Goal: Task Accomplishment & Management: Complete application form

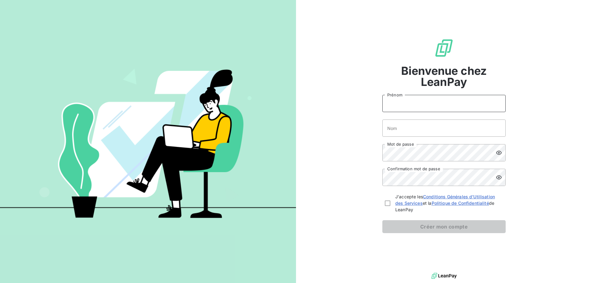
click at [420, 103] on input "Prénom" at bounding box center [443, 103] width 123 height 17
type input "Ombeline"
type input "[PERSON_NAME]"
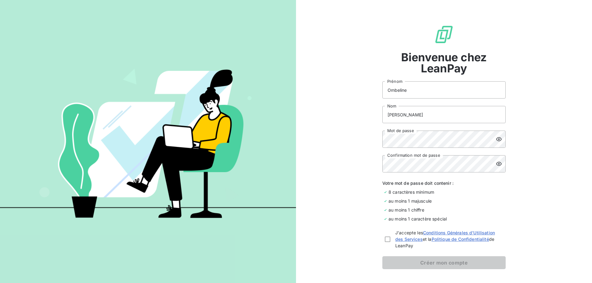
click at [382, 242] on div "J'accepte les Conditions Générales d'Utilisation des Services et la Politique d…" at bounding box center [443, 239] width 123 height 19
click at [384, 239] on div "J'accepte les Conditions Générales d'Utilisation des Services et la Politique d…" at bounding box center [443, 239] width 123 height 19
click at [386, 241] on div at bounding box center [388, 240] width 6 height 6
checkbox input "true"
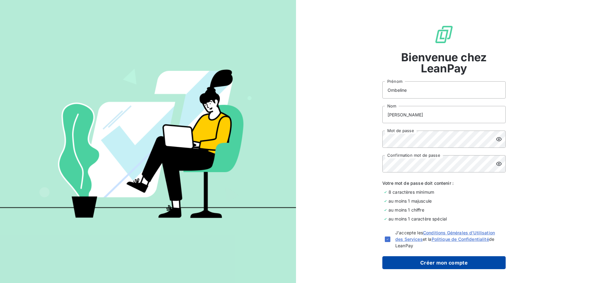
click at [403, 261] on button "Créer mon compte" at bounding box center [443, 262] width 123 height 13
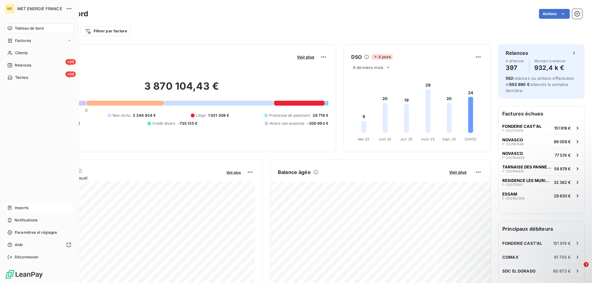
click at [25, 208] on span "Imports" at bounding box center [22, 208] width 14 height 6
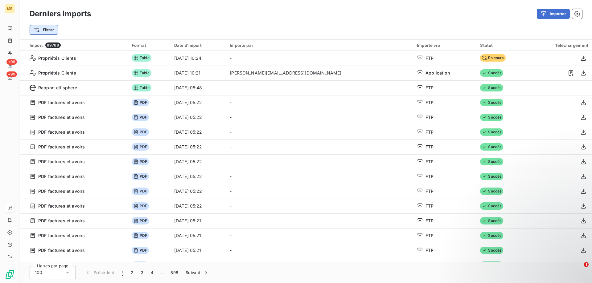
click at [52, 31] on html "ME +99 +99 Derniers imports Importer Filtrer Import 89788 Format Date d’import …" at bounding box center [296, 141] width 592 height 283
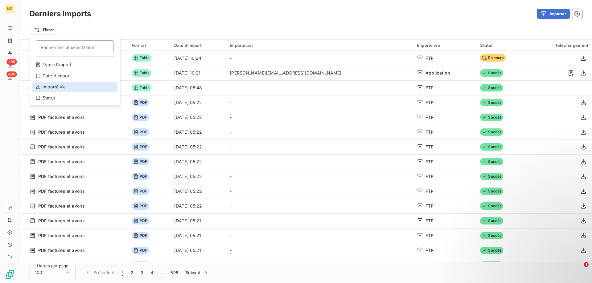
click at [54, 90] on div "Importé via" at bounding box center [74, 87] width 85 height 10
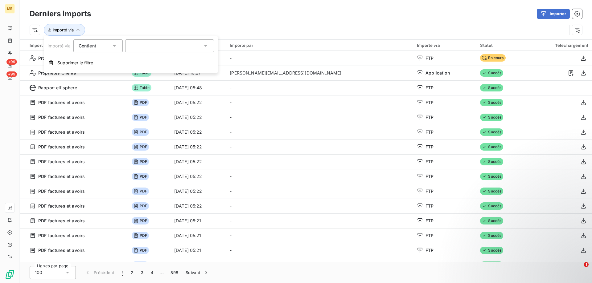
click at [107, 51] on div "Contient is" at bounding box center [97, 45] width 49 height 13
click at [145, 45] on div at bounding box center [169, 45] width 89 height 13
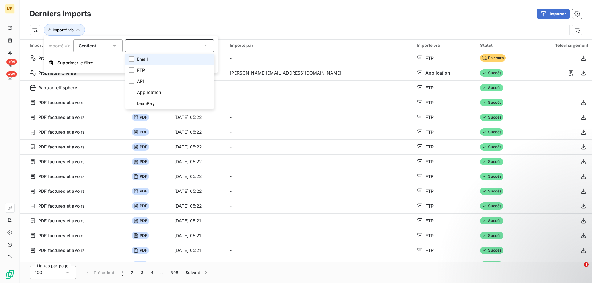
click at [160, 47] on div at bounding box center [169, 45] width 89 height 13
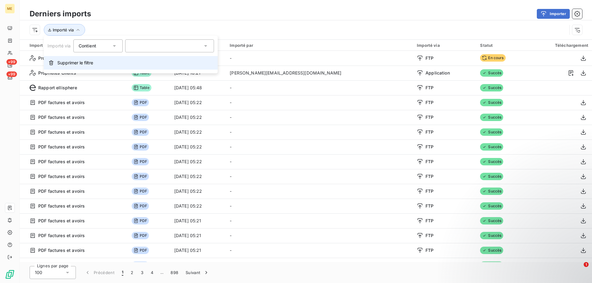
click at [71, 63] on span "Supprimer le filtre" at bounding box center [75, 63] width 36 height 6
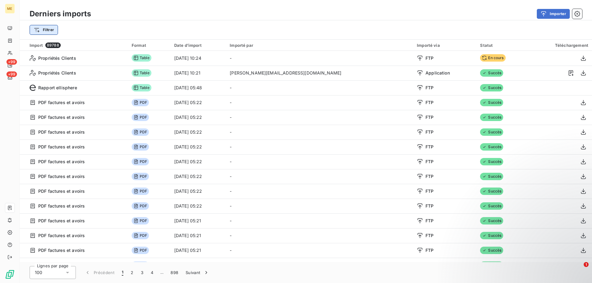
click at [41, 29] on html "ME +99 +99 Derniers imports Importer Filtrer Import 89788 Format Date d’import …" at bounding box center [296, 141] width 592 height 283
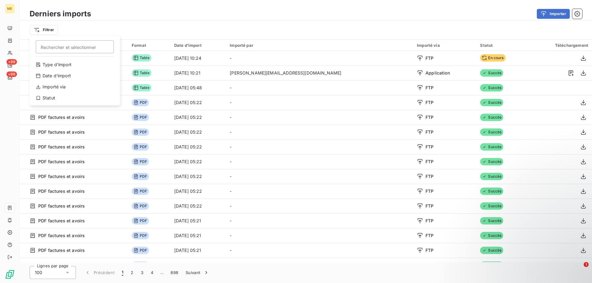
click at [446, 29] on html "ME +99 +99 Derniers imports Importer Filtrer Rechercher et sélectionner Type d’…" at bounding box center [296, 141] width 592 height 283
click at [39, 47] on div "Import 89788" at bounding box center [77, 46] width 95 height 6
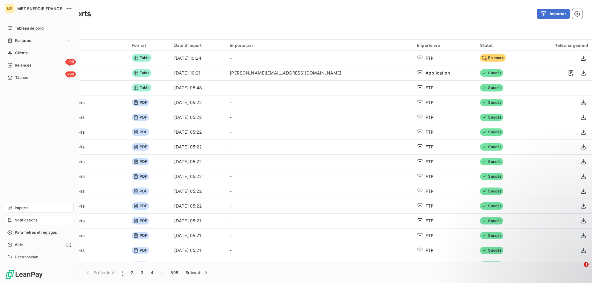
click at [41, 220] on div "Notifications" at bounding box center [39, 220] width 69 height 10
click at [37, 47] on nav "Tableau de bord Factures Clients +99 Relances +99 Tâches" at bounding box center [39, 52] width 69 height 59
click at [35, 54] on div "Clients" at bounding box center [39, 53] width 69 height 10
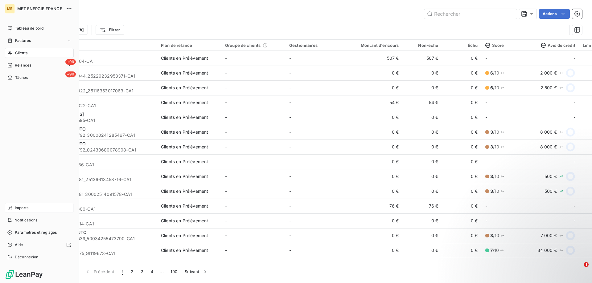
click at [30, 208] on div "Imports" at bounding box center [39, 208] width 69 height 10
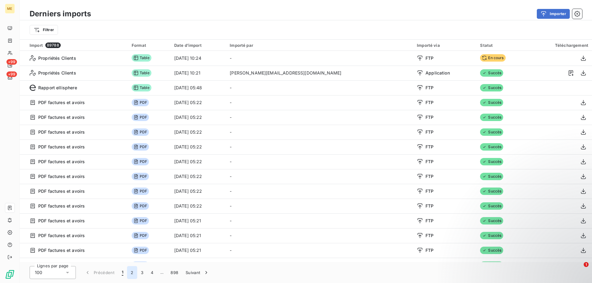
click at [133, 272] on button "2" at bounding box center [132, 272] width 10 height 13
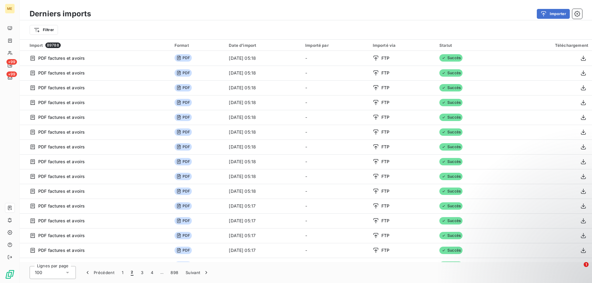
click at [133, 272] on button "2" at bounding box center [132, 272] width 10 height 13
click at [145, 275] on button "3" at bounding box center [142, 272] width 10 height 13
click at [150, 273] on button "4" at bounding box center [152, 272] width 10 height 13
click at [164, 275] on button "5" at bounding box center [162, 272] width 10 height 13
click at [164, 275] on button "6" at bounding box center [162, 272] width 10 height 13
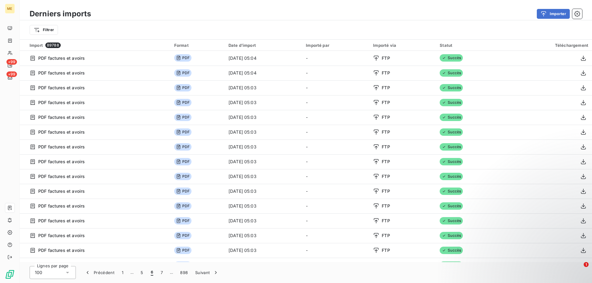
click at [164, 275] on button "7" at bounding box center [162, 272] width 10 height 13
click at [164, 275] on button "8" at bounding box center [162, 272] width 10 height 13
click at [164, 275] on button "9" at bounding box center [162, 272] width 10 height 13
click at [164, 275] on button "10" at bounding box center [163, 272] width 12 height 13
click at [164, 275] on button "11" at bounding box center [163, 272] width 11 height 13
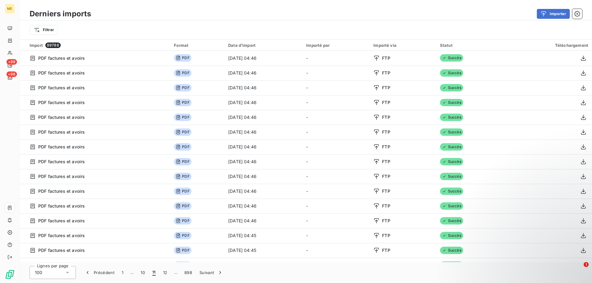
click at [164, 275] on button "12" at bounding box center [165, 272] width 12 height 13
click at [164, 275] on button "13" at bounding box center [165, 272] width 12 height 13
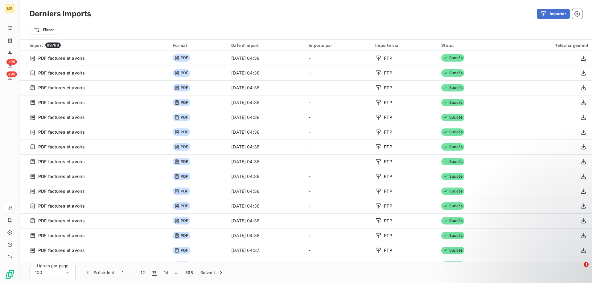
click at [164, 275] on button "14" at bounding box center [166, 272] width 12 height 13
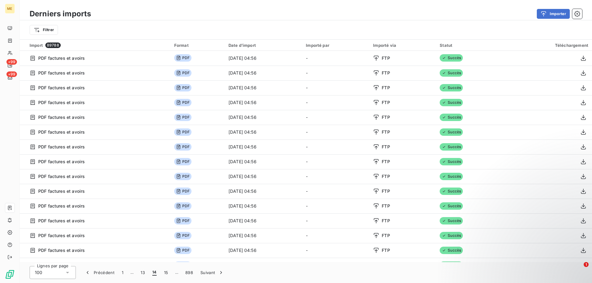
click at [164, 275] on button "15" at bounding box center [166, 272] width 12 height 13
click at [164, 275] on button "16" at bounding box center [166, 272] width 12 height 13
click at [164, 275] on button "17" at bounding box center [165, 272] width 11 height 13
click at [164, 275] on button "18" at bounding box center [166, 272] width 12 height 13
click at [164, 275] on button "19" at bounding box center [166, 272] width 12 height 13
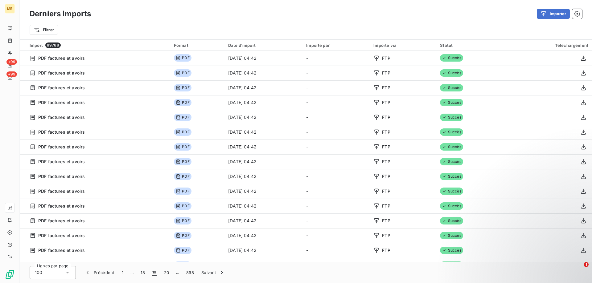
click at [164, 275] on button "20" at bounding box center [166, 272] width 13 height 13
click at [164, 275] on button "21" at bounding box center [167, 272] width 12 height 13
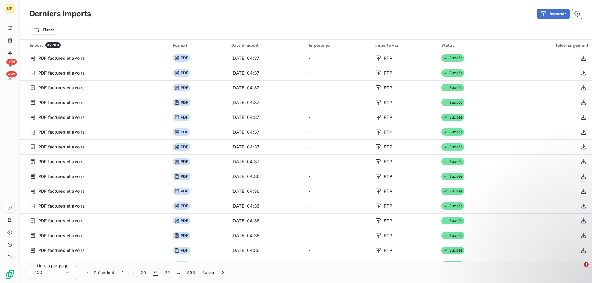
click at [164, 275] on button "22" at bounding box center [167, 272] width 13 height 13
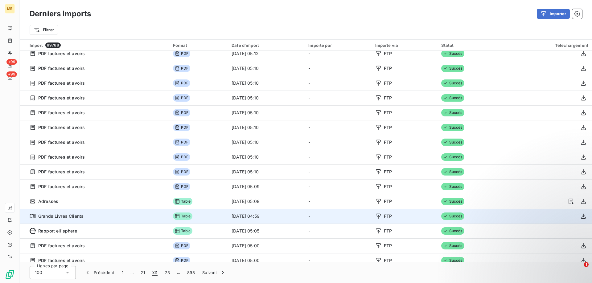
scroll to position [31, 0]
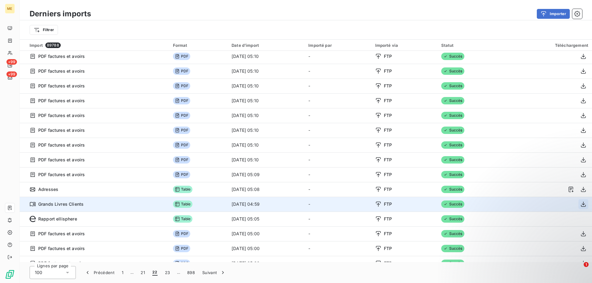
click at [585, 205] on icon "button" at bounding box center [583, 204] width 6 height 6
click at [73, 205] on span "Grands Livres Clients" at bounding box center [60, 204] width 45 height 6
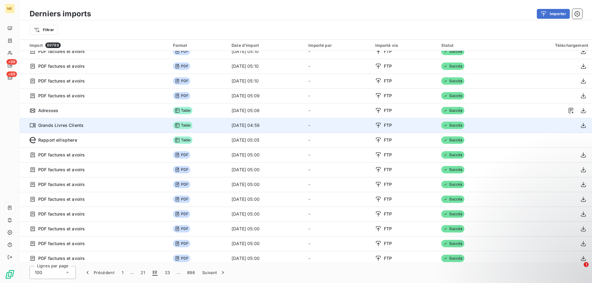
scroll to position [126, 0]
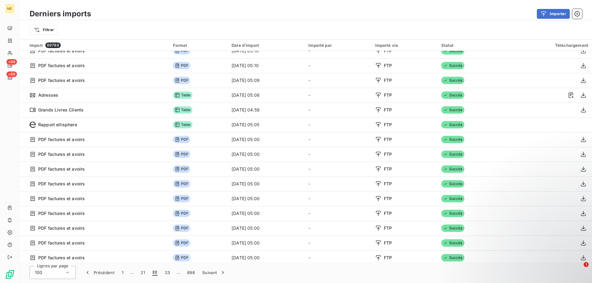
click at [65, 275] on icon at bounding box center [67, 273] width 6 height 6
click at [171, 275] on button "23" at bounding box center [167, 272] width 13 height 13
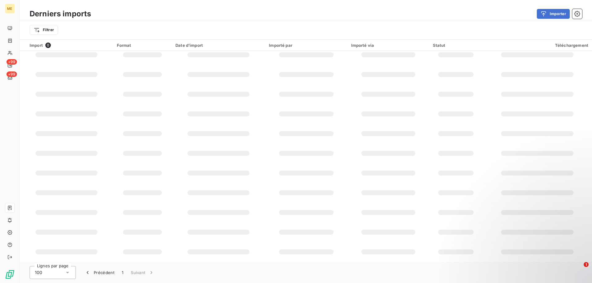
scroll to position [85, 0]
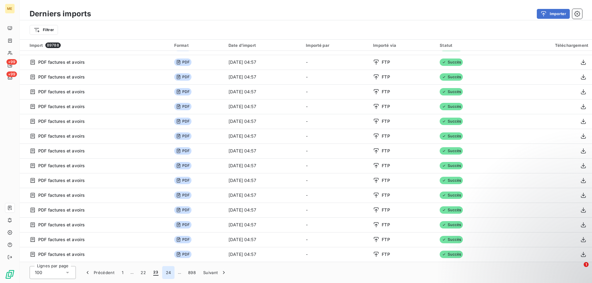
click at [170, 277] on button "24" at bounding box center [168, 272] width 13 height 13
click at [170, 277] on button "25" at bounding box center [168, 272] width 13 height 13
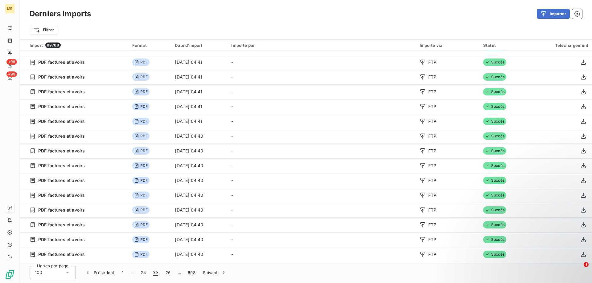
click at [170, 277] on button "26" at bounding box center [168, 272] width 13 height 13
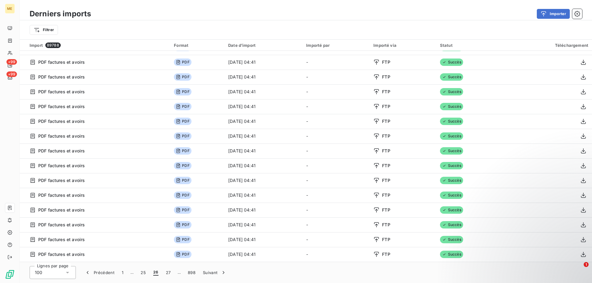
click at [170, 277] on button "27" at bounding box center [168, 272] width 12 height 13
click at [170, 277] on button "28" at bounding box center [168, 272] width 13 height 13
click at [170, 277] on button "29" at bounding box center [168, 272] width 13 height 13
click at [170, 277] on button "30" at bounding box center [168, 272] width 13 height 13
click at [170, 277] on button "31" at bounding box center [168, 272] width 12 height 13
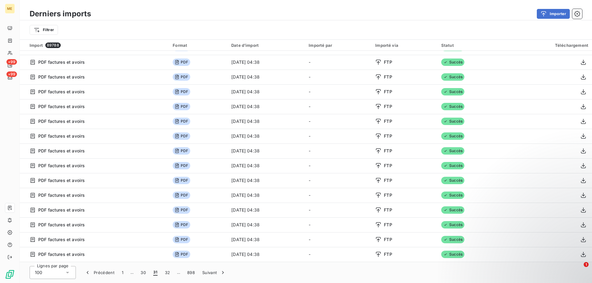
click at [170, 277] on button "32" at bounding box center [167, 272] width 13 height 13
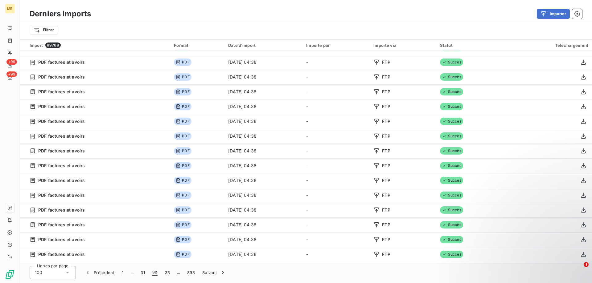
click at [170, 277] on button "33" at bounding box center [167, 272] width 13 height 13
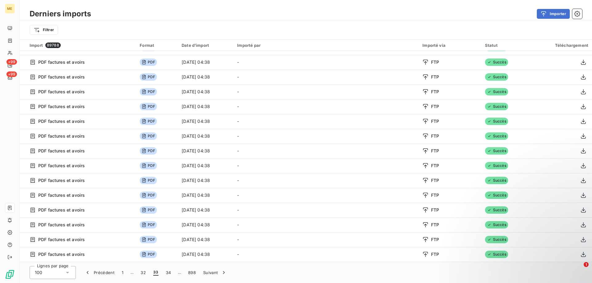
click at [170, 277] on button "34" at bounding box center [168, 272] width 13 height 13
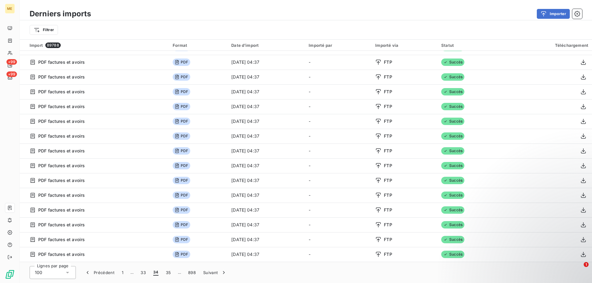
click at [170, 277] on button "35" at bounding box center [168, 272] width 13 height 13
click at [170, 277] on button "36" at bounding box center [168, 272] width 13 height 13
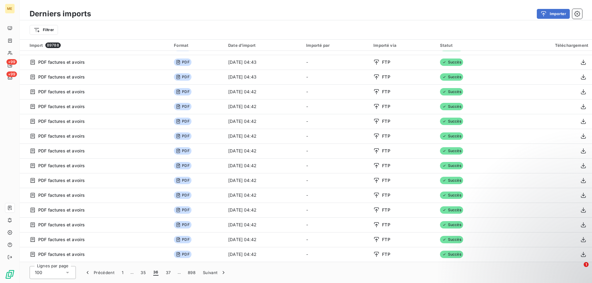
click at [170, 277] on button "37" at bounding box center [168, 272] width 12 height 13
click at [170, 277] on button "38" at bounding box center [168, 272] width 13 height 13
click at [170, 277] on button "39" at bounding box center [168, 272] width 13 height 13
click at [170, 277] on button "40" at bounding box center [168, 272] width 13 height 13
click at [170, 277] on button "41" at bounding box center [168, 272] width 12 height 13
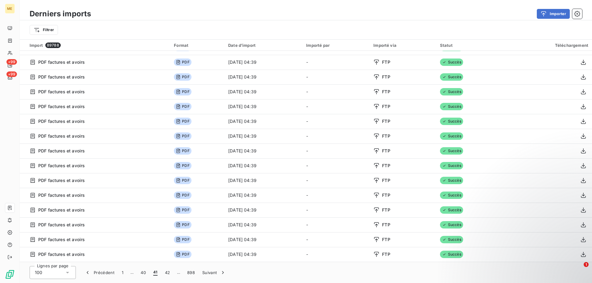
click at [170, 277] on button "42" at bounding box center [167, 272] width 13 height 13
click at [170, 277] on button "43" at bounding box center [167, 272] width 13 height 13
click at [170, 277] on button "44" at bounding box center [168, 272] width 13 height 13
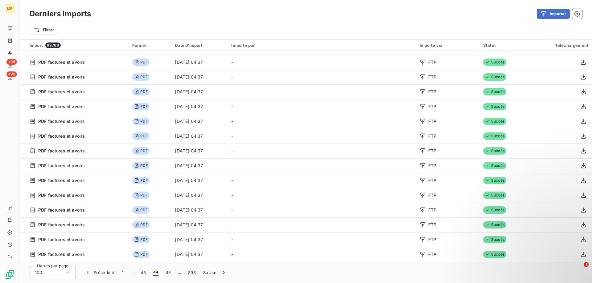
click at [170, 277] on button "45" at bounding box center [168, 272] width 13 height 13
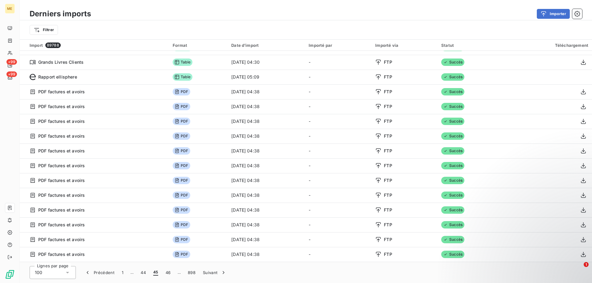
click at [170, 277] on button "46" at bounding box center [168, 272] width 13 height 13
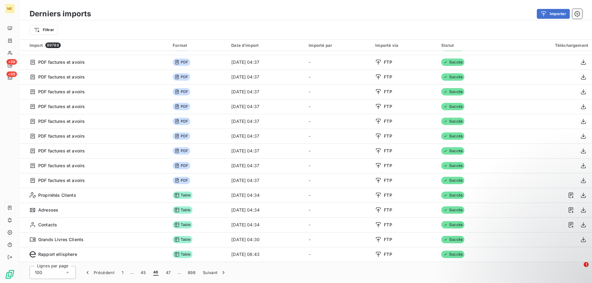
click at [170, 277] on button "47" at bounding box center [168, 272] width 12 height 13
click at [170, 277] on button "48" at bounding box center [168, 272] width 13 height 13
click at [170, 277] on button "49" at bounding box center [168, 272] width 13 height 13
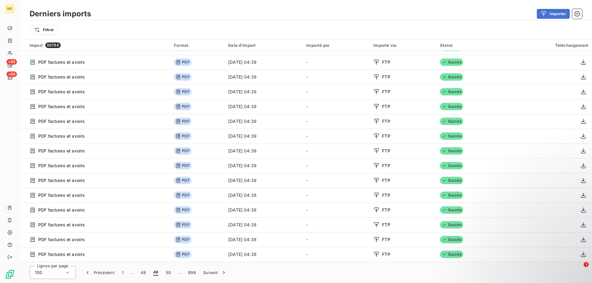
click at [170, 277] on button "50" at bounding box center [168, 272] width 13 height 13
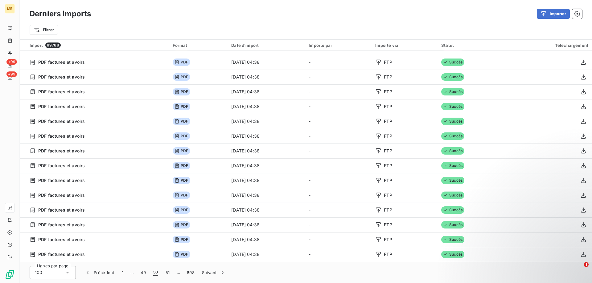
click at [170, 277] on button "51" at bounding box center [168, 272] width 12 height 13
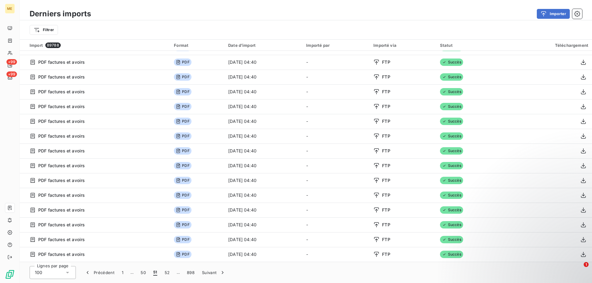
click at [177, 276] on span "…" at bounding box center [178, 273] width 10 height 10
click at [171, 272] on button "52" at bounding box center [167, 272] width 13 height 13
click at [168, 271] on button "53" at bounding box center [167, 272] width 13 height 13
click at [168, 271] on button "54" at bounding box center [168, 272] width 13 height 13
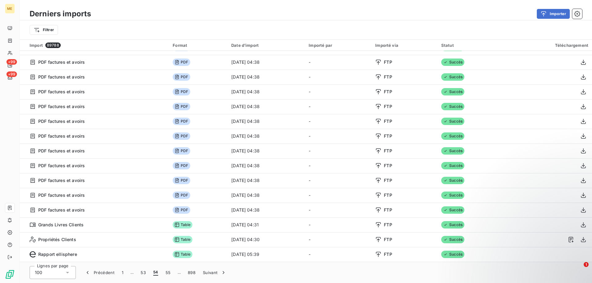
click at [168, 271] on button "55" at bounding box center [168, 272] width 13 height 13
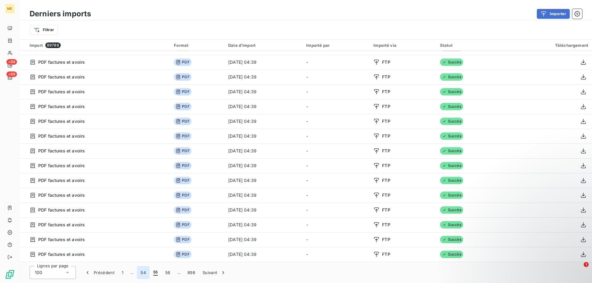
click at [141, 272] on button "54" at bounding box center [143, 272] width 13 height 13
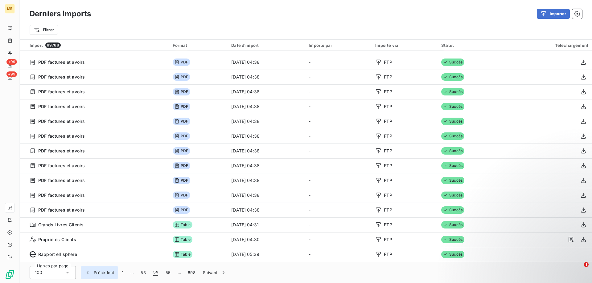
click at [90, 273] on icon "button" at bounding box center [87, 273] width 6 height 6
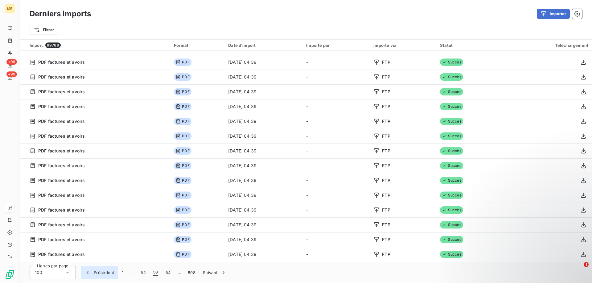
click at [90, 273] on icon "button" at bounding box center [87, 273] width 6 height 6
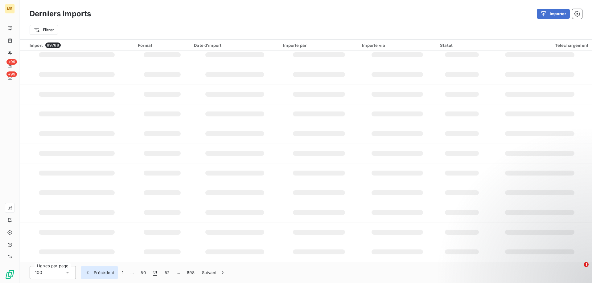
click at [90, 273] on icon "button" at bounding box center [87, 273] width 6 height 6
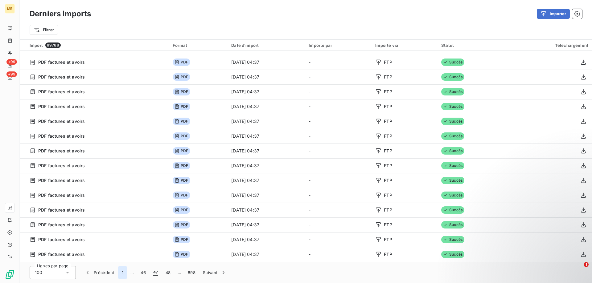
click at [121, 273] on button "1" at bounding box center [122, 272] width 9 height 13
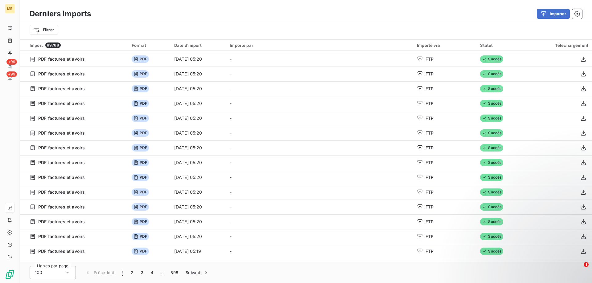
scroll to position [1268, 0]
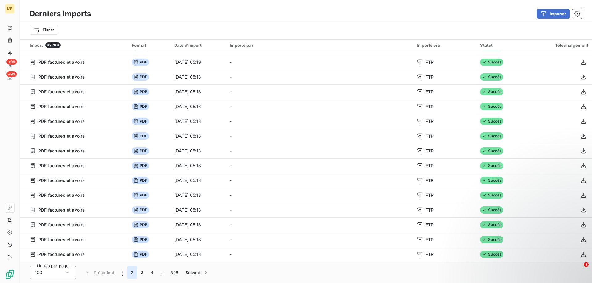
click at [132, 272] on button "2" at bounding box center [132, 272] width 10 height 13
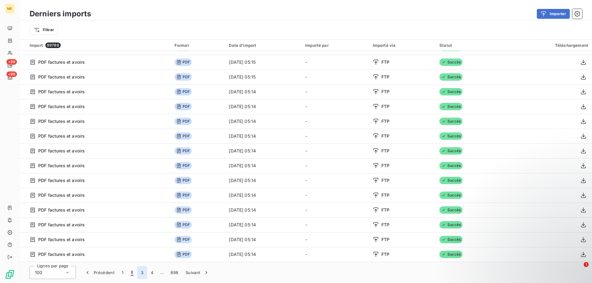
click at [141, 275] on button "3" at bounding box center [142, 272] width 10 height 13
click at [150, 275] on button "4" at bounding box center [152, 272] width 10 height 13
click at [160, 274] on button "5" at bounding box center [162, 272] width 10 height 13
click at [162, 274] on button "6" at bounding box center [162, 272] width 10 height 13
click at [162, 276] on button "7" at bounding box center [162, 272] width 10 height 13
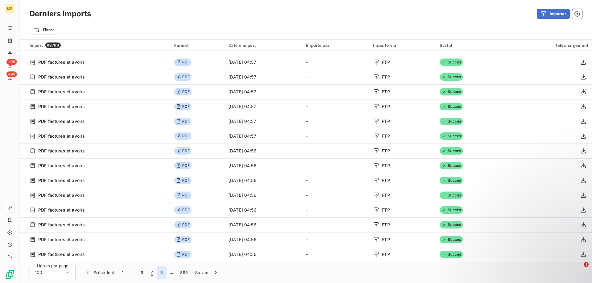
click at [158, 275] on button "8" at bounding box center [162, 272] width 10 height 13
click at [161, 273] on button "9" at bounding box center [162, 272] width 10 height 13
click at [165, 273] on button "10" at bounding box center [163, 272] width 12 height 13
click at [164, 276] on button "11" at bounding box center [163, 272] width 11 height 13
click at [167, 277] on button "12" at bounding box center [165, 272] width 12 height 13
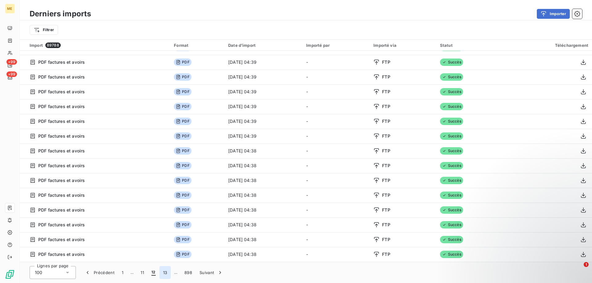
click at [161, 277] on button "13" at bounding box center [165, 272] width 12 height 13
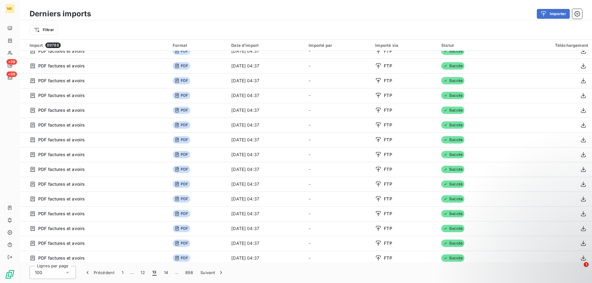
scroll to position [42, 0]
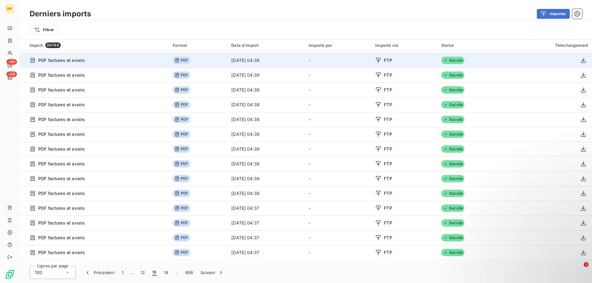
click at [464, 62] on span "Succès" at bounding box center [452, 60] width 23 height 7
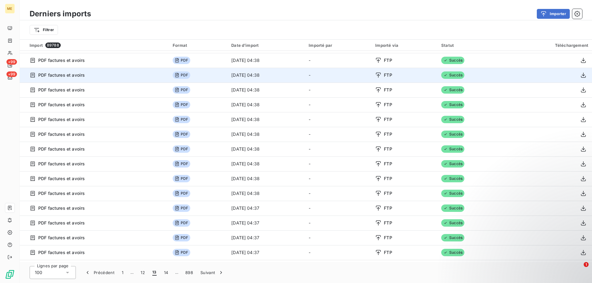
click at [463, 72] on span "Succès" at bounding box center [452, 74] width 23 height 7
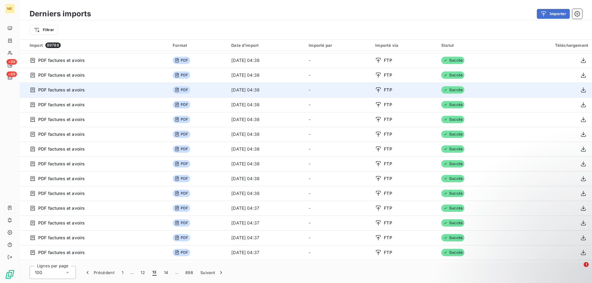
click at [463, 89] on span "Succès" at bounding box center [452, 89] width 23 height 7
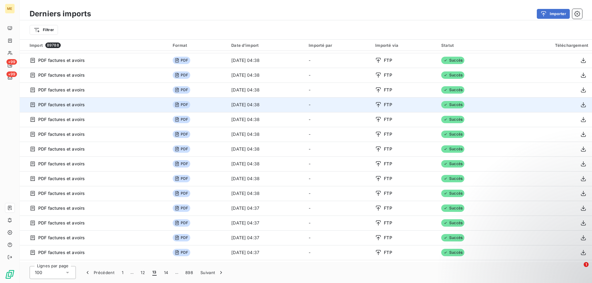
click at [463, 106] on span "Succès" at bounding box center [452, 104] width 23 height 7
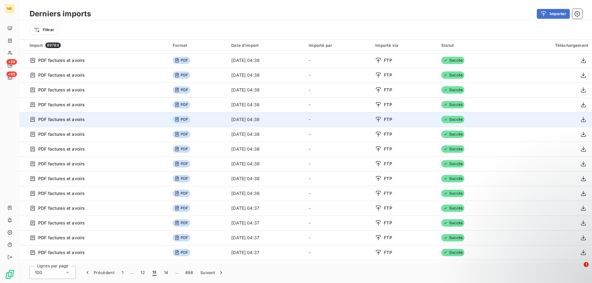
click at [463, 121] on span "Succès" at bounding box center [452, 119] width 23 height 7
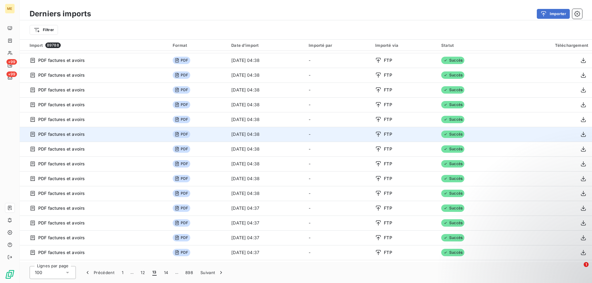
click at [464, 137] on span "Succès" at bounding box center [452, 134] width 23 height 7
click at [464, 136] on span "Succès" at bounding box center [452, 134] width 23 height 7
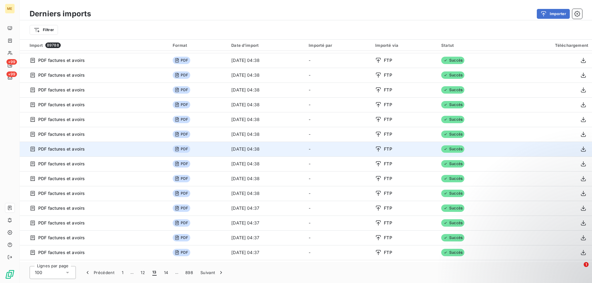
click at [462, 149] on span "Succès" at bounding box center [452, 148] width 23 height 7
